Goal: Ask a question

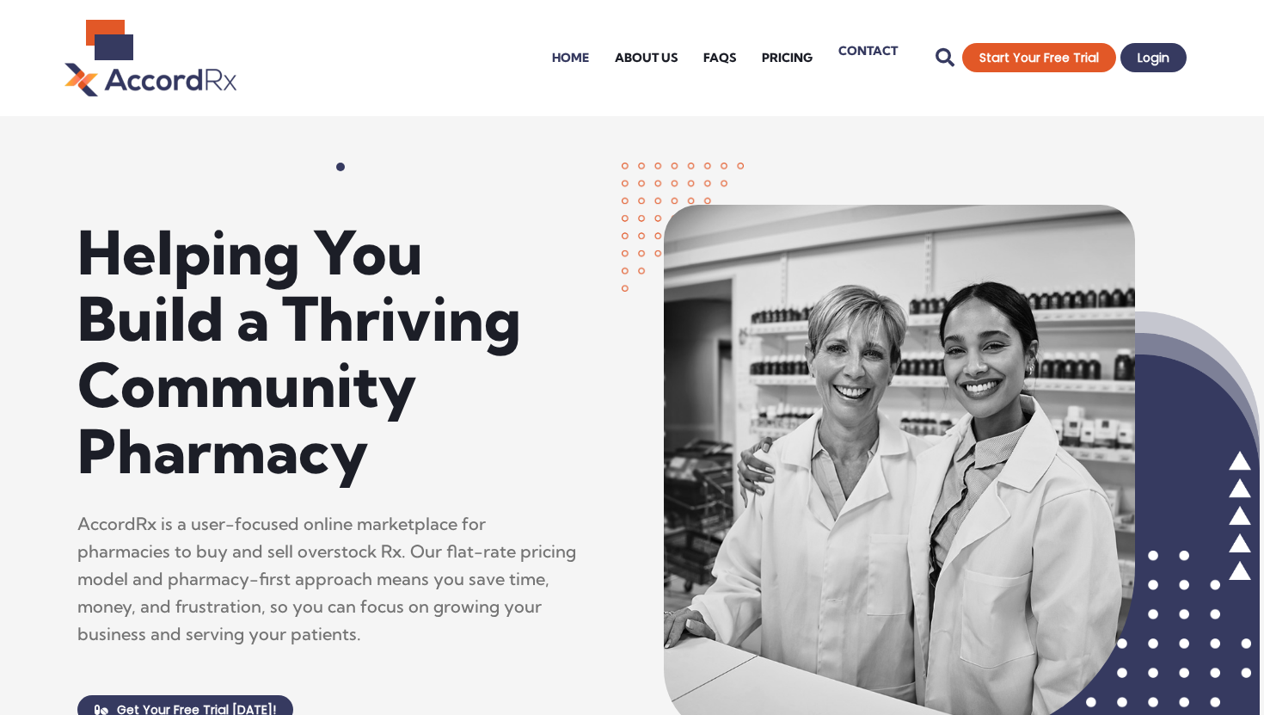
click at [872, 53] on link "Contact" at bounding box center [868, 50] width 85 height 69
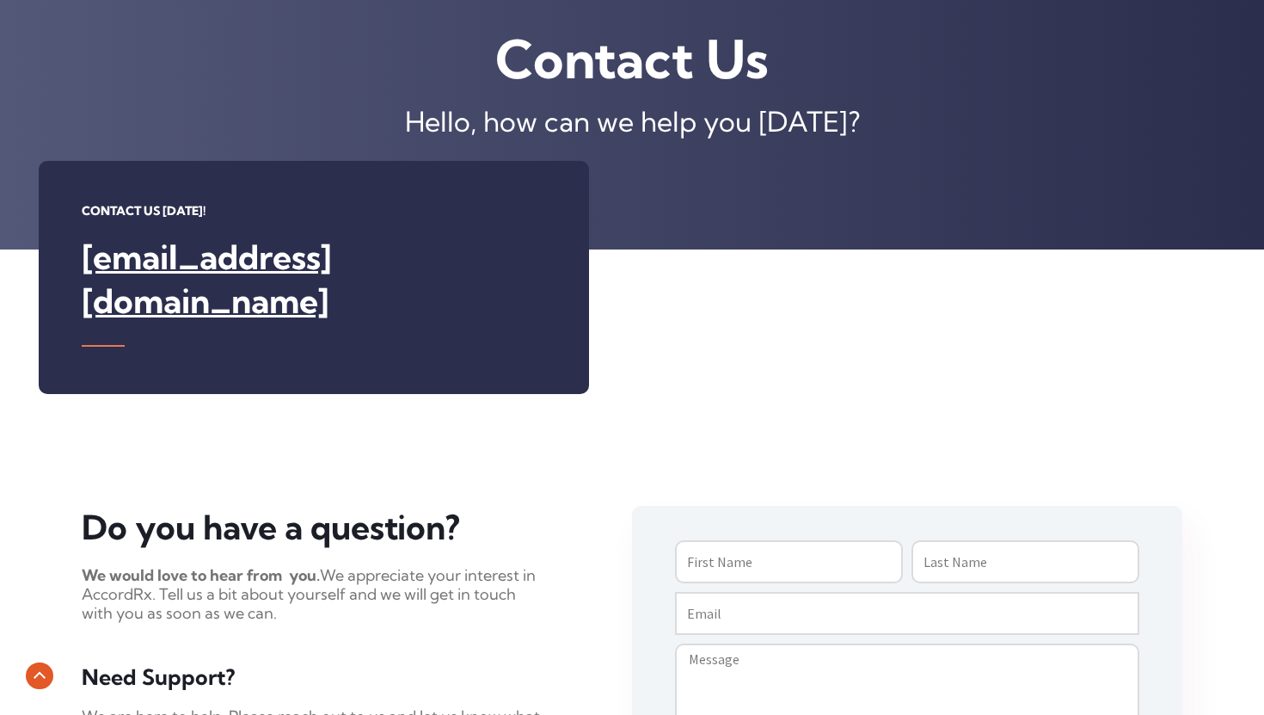
scroll to position [550, 0]
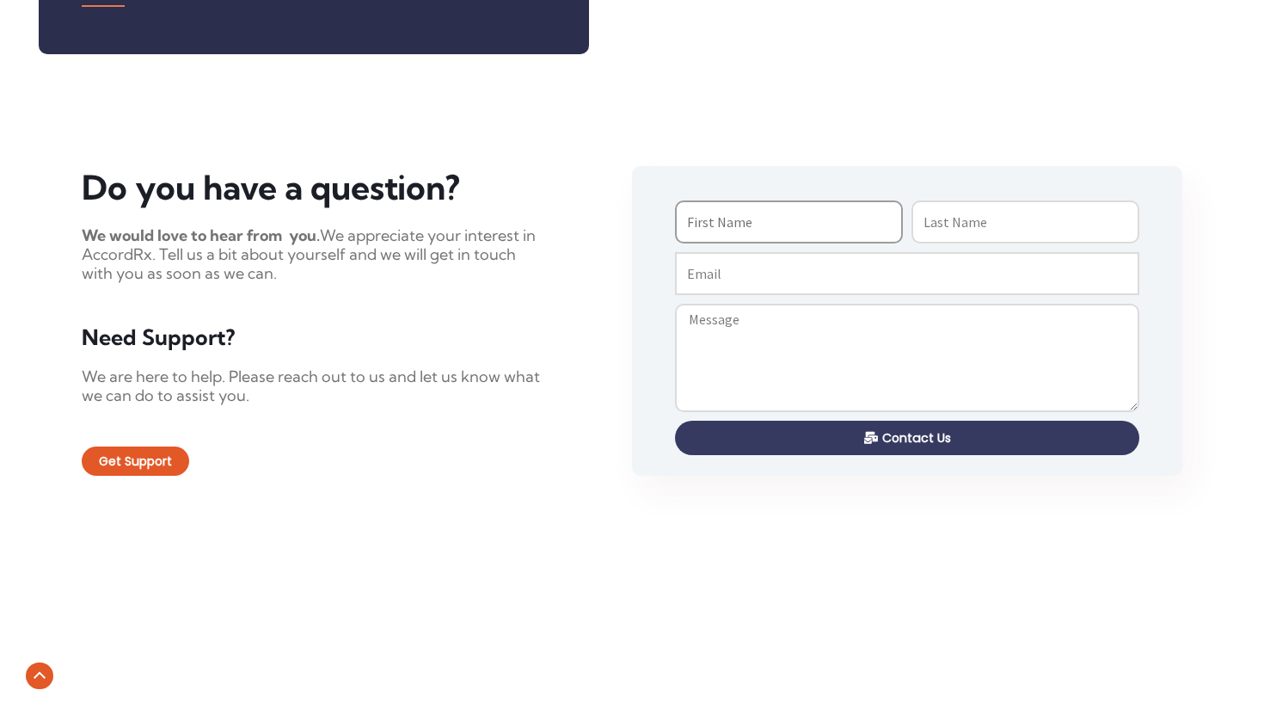
click at [725, 200] on input "First Name" at bounding box center [789, 221] width 228 height 43
type input "Richard"
type input "Natanov"
type input "[EMAIL_ADDRESS][DOMAIN_NAME]"
click at [745, 304] on textarea "Message" at bounding box center [907, 358] width 464 height 108
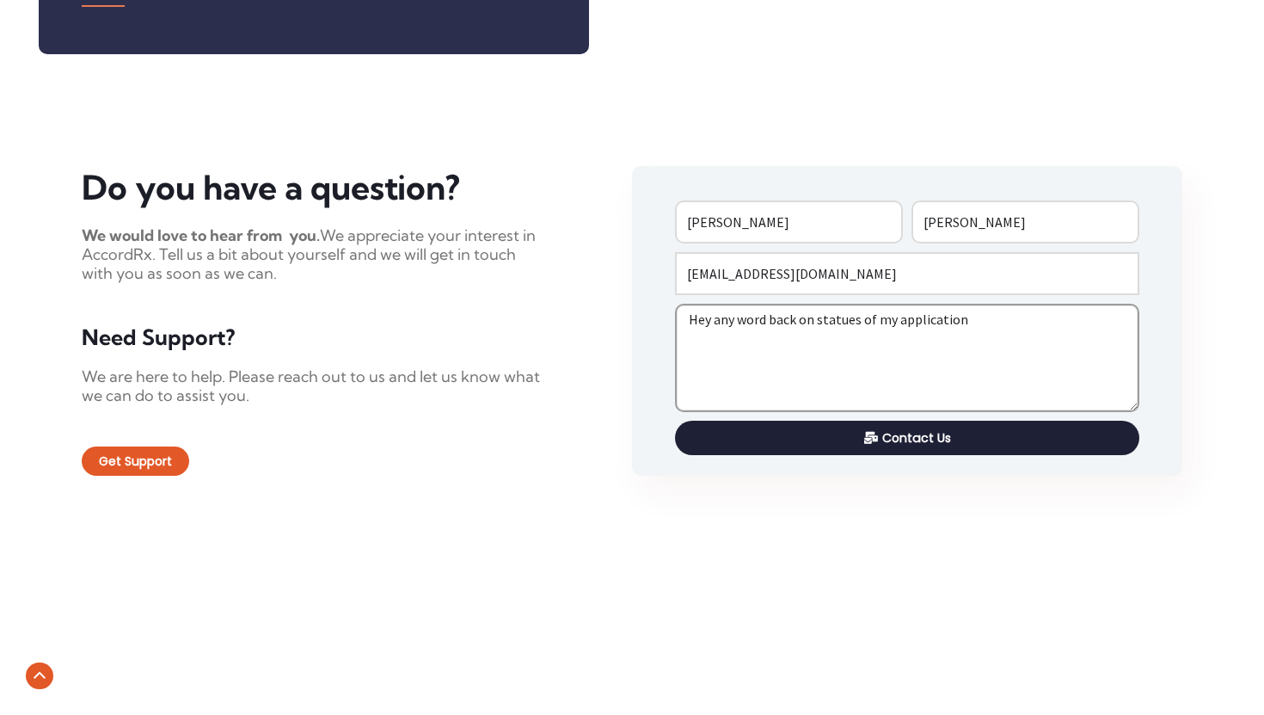
type textarea "Hey any word back on statues of my application"
click at [855, 432] on span "Contact Us" at bounding box center [907, 438] width 430 height 12
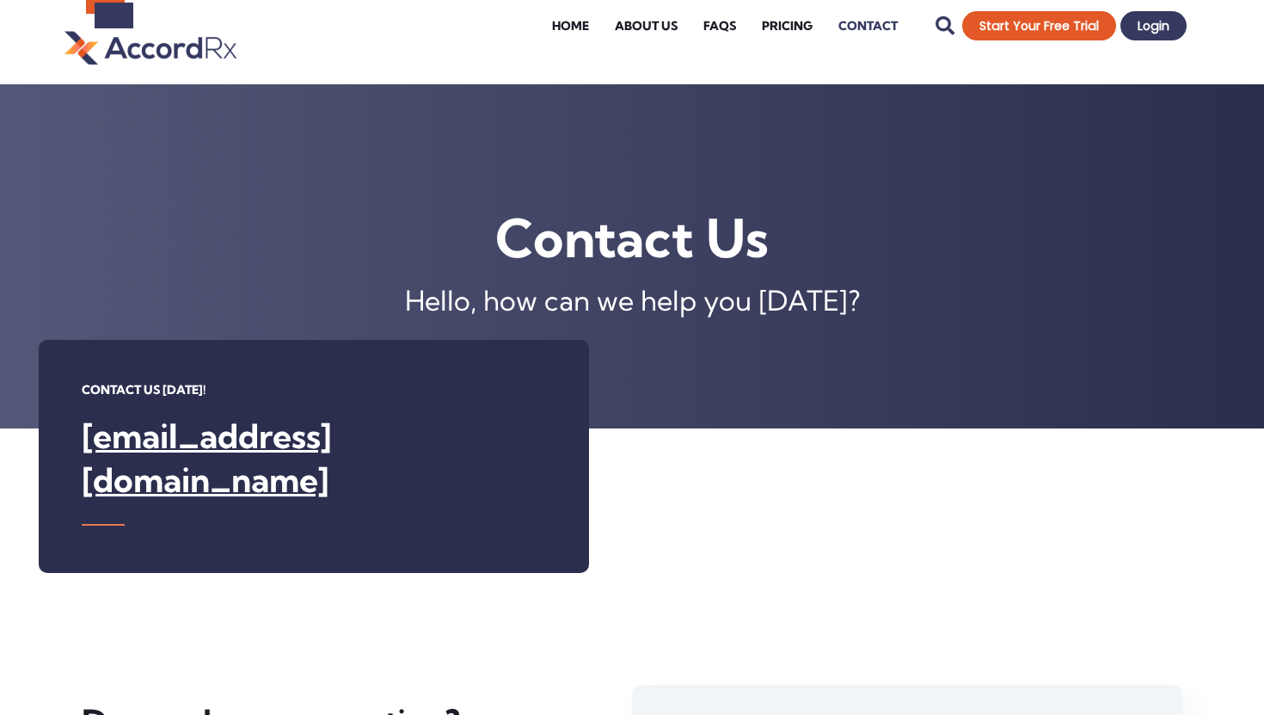
scroll to position [0, 0]
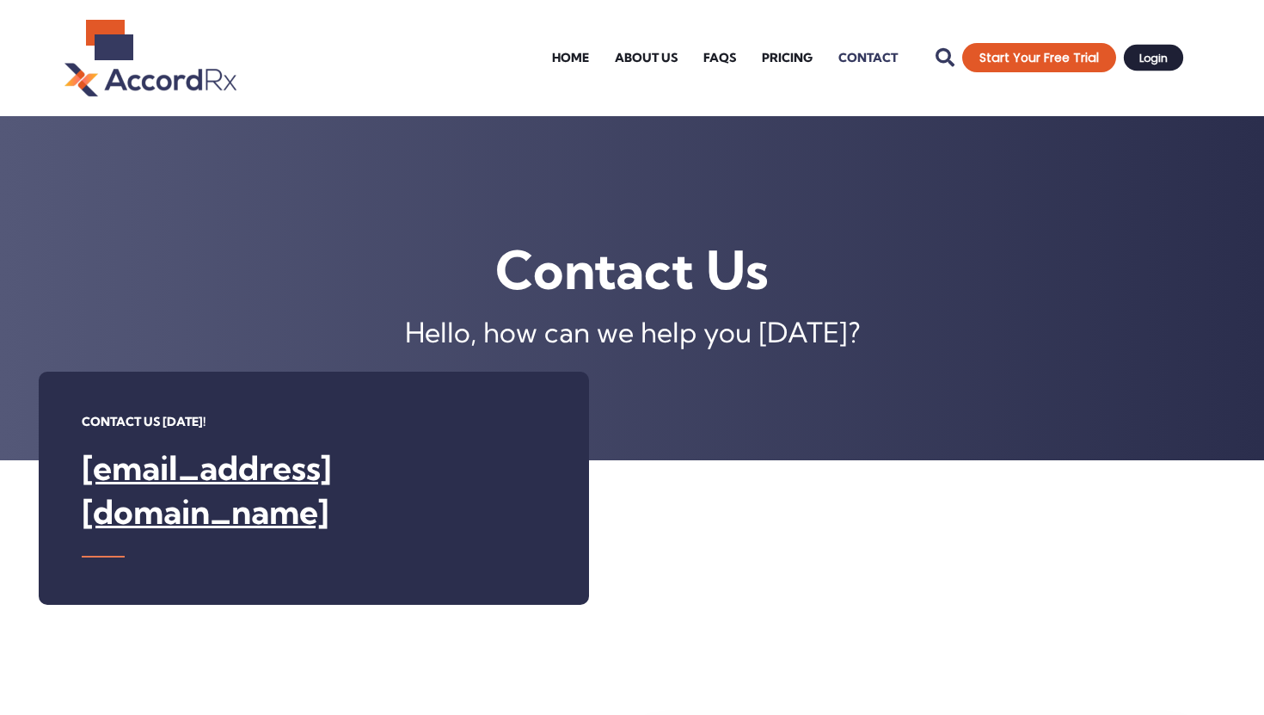
click at [1140, 60] on span "Login" at bounding box center [1153, 57] width 28 height 11
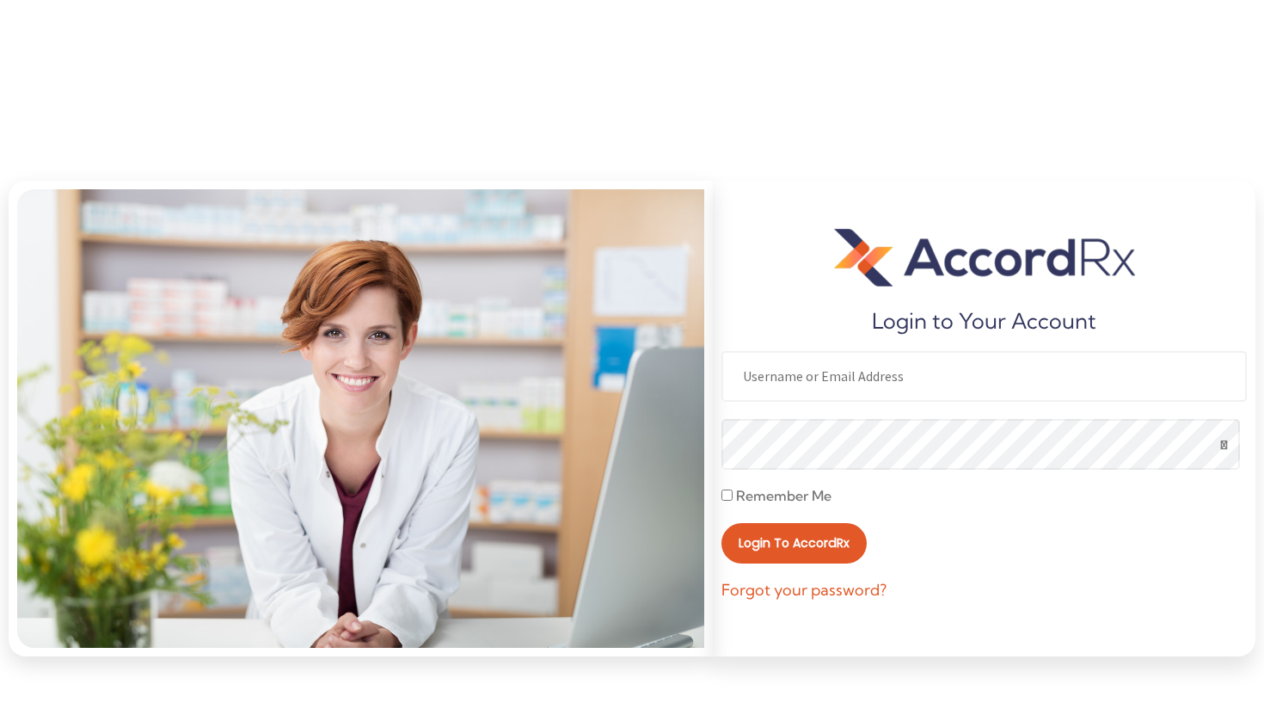
click at [795, 366] on input "text" at bounding box center [983, 376] width 525 height 51
type input "maspethchemists1@gmail.com"
click at [1225, 450] on button "Show password" at bounding box center [1224, 444] width 37 height 37
click at [795, 539] on span "Login to AccordRx" at bounding box center [795, 542] width 100 height 11
